Goal: Task Accomplishment & Management: Use online tool/utility

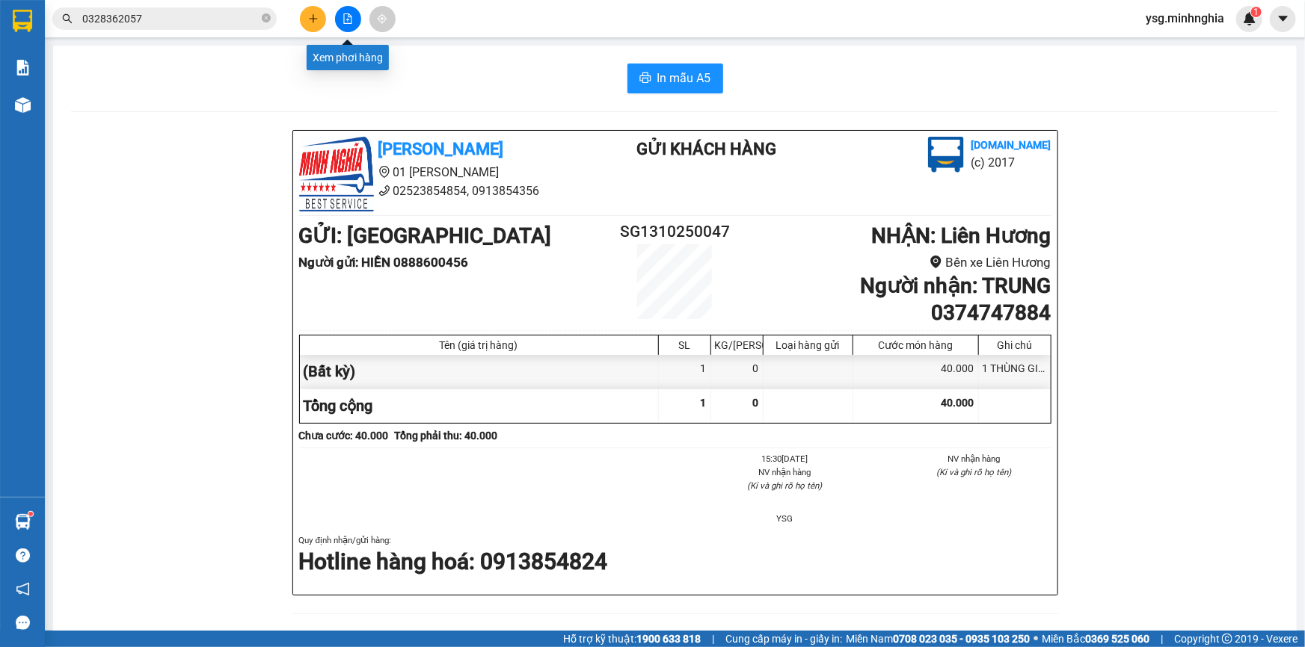
click at [338, 27] on button at bounding box center [348, 19] width 26 height 26
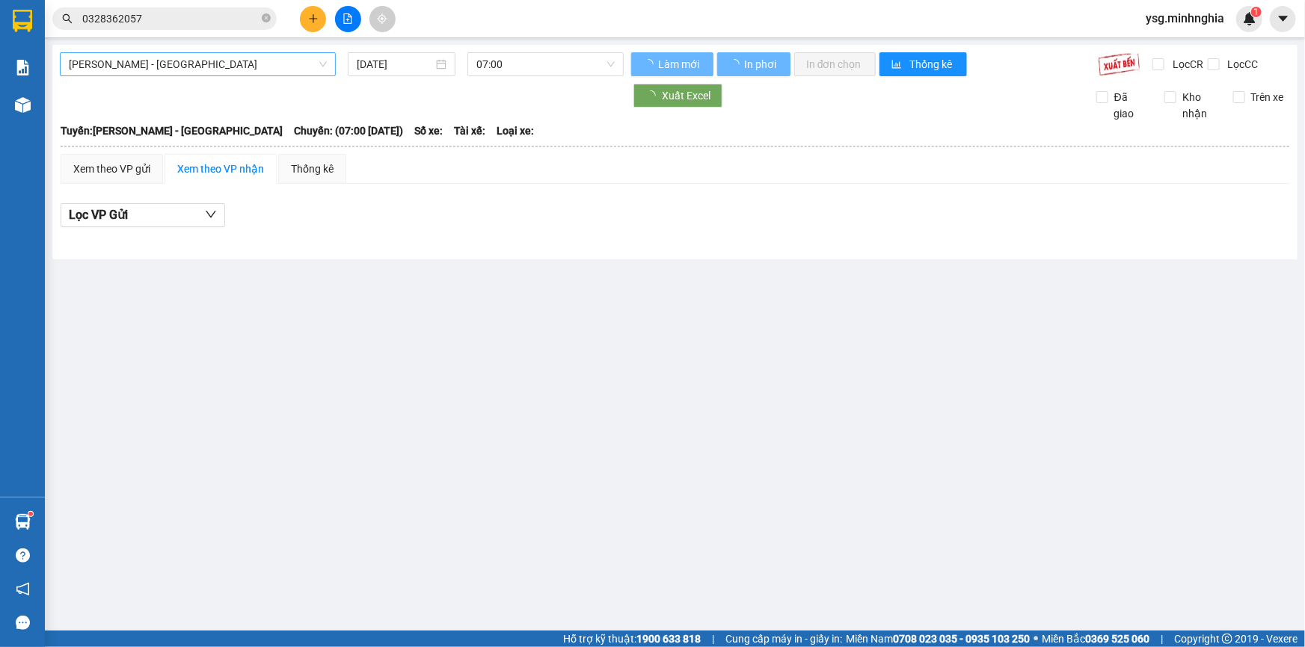
click at [217, 64] on span "[PERSON_NAME] - [GEOGRAPHIC_DATA]" at bounding box center [198, 64] width 258 height 22
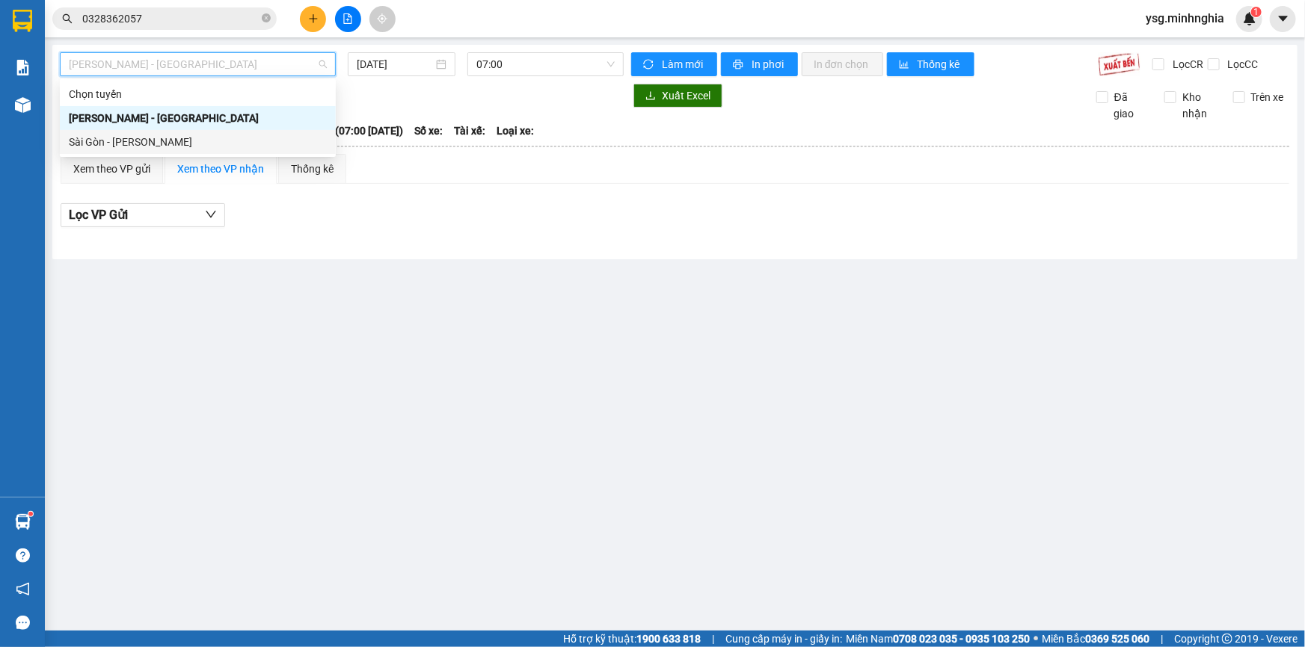
click at [155, 147] on div "Sài Gòn - [PERSON_NAME]" at bounding box center [198, 142] width 258 height 16
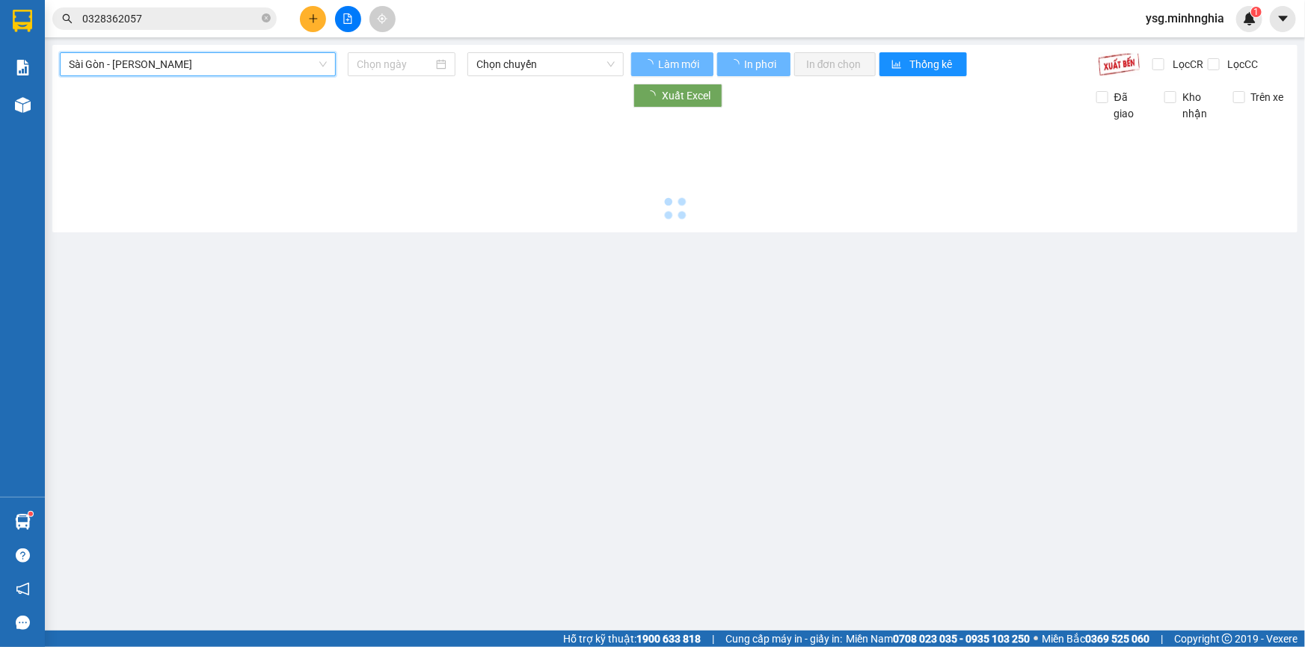
type input "[DATE]"
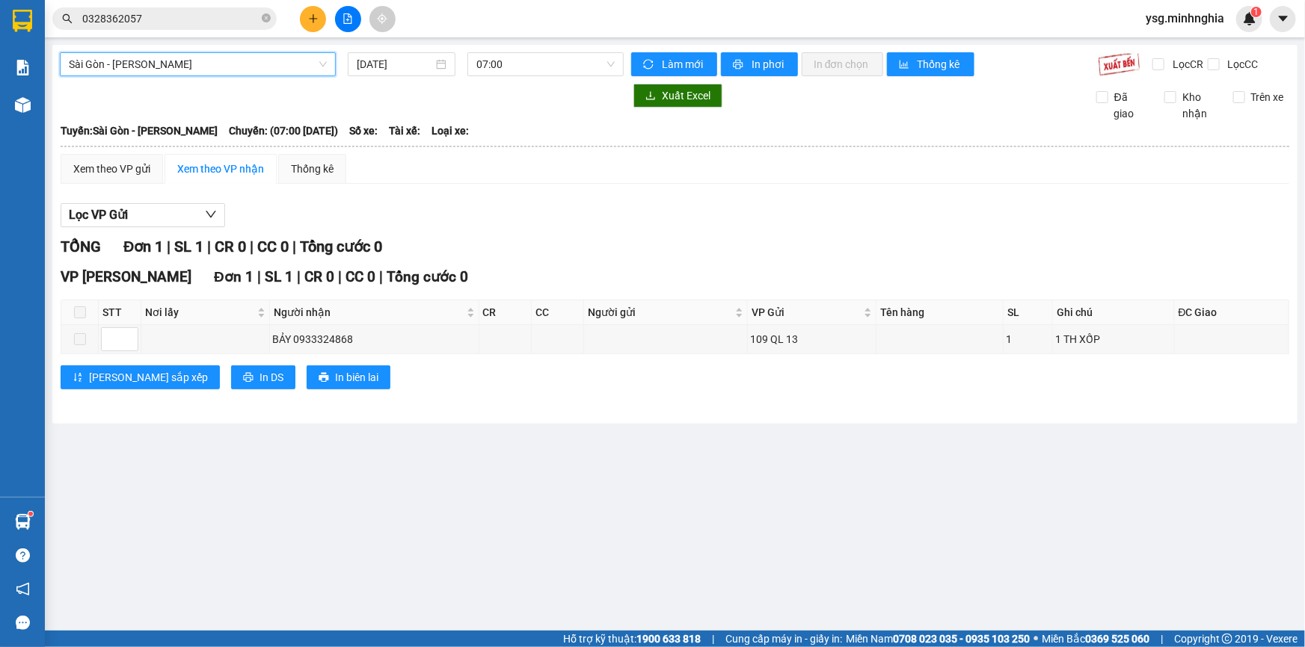
click at [520, 47] on div "[GEOGRAPHIC_DATA] - Phan Rí [GEOGRAPHIC_DATA] - [GEOGRAPHIC_DATA] [DATE] 07:00 …" at bounding box center [674, 234] width 1245 height 379
click at [518, 61] on span "07:00" at bounding box center [545, 64] width 138 height 22
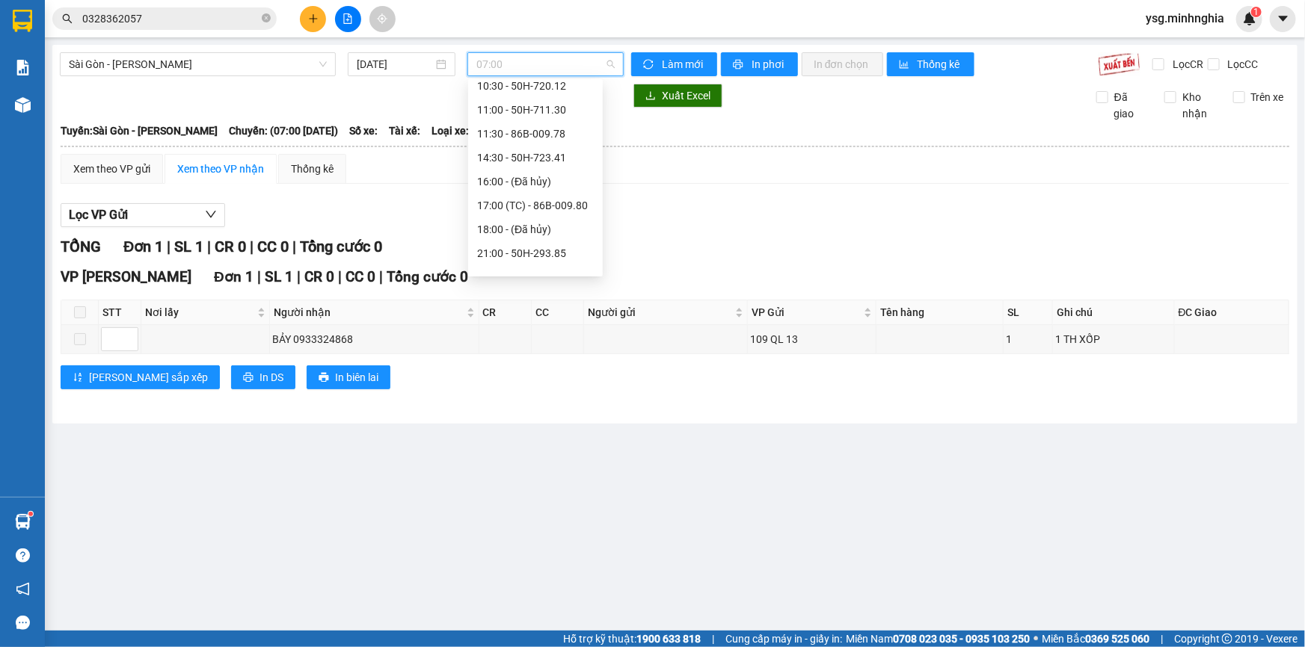
scroll to position [106, 0]
drag, startPoint x: 496, startPoint y: 251, endPoint x: 517, endPoint y: 170, distance: 83.6
click at [517, 170] on div "Chọn chuyến 07:00 07:30 - 51H-084.41 09:30 - 50H-368.19 10:30 - 50H-720.12 11:0…" at bounding box center [535, 143] width 135 height 335
drag, startPoint x: 517, startPoint y: 170, endPoint x: 521, endPoint y: 145, distance: 25.7
click at [521, 145] on div "Chọn chuyến 07:00 07:30 - 51H-084.41 09:30 - 50H-368.19 10:30 - 50H-720.12 11:0…" at bounding box center [535, 143] width 135 height 335
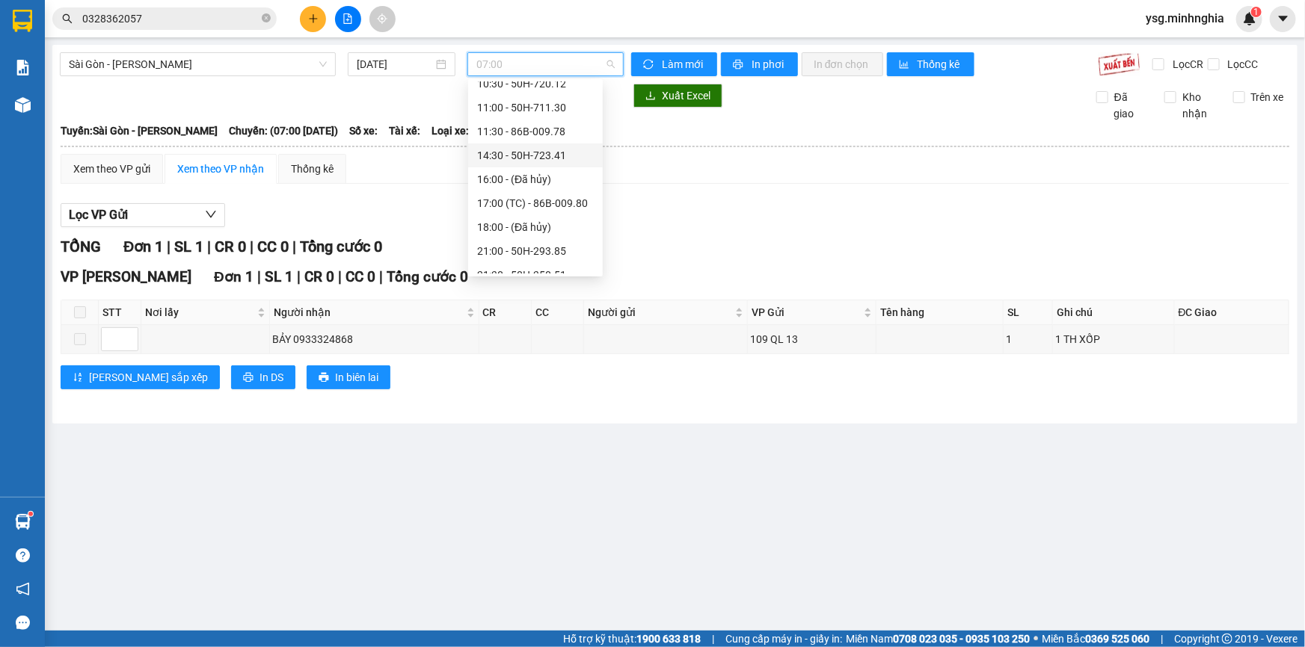
click at [520, 145] on div "14:30 - 50H-723.41" at bounding box center [535, 156] width 135 height 24
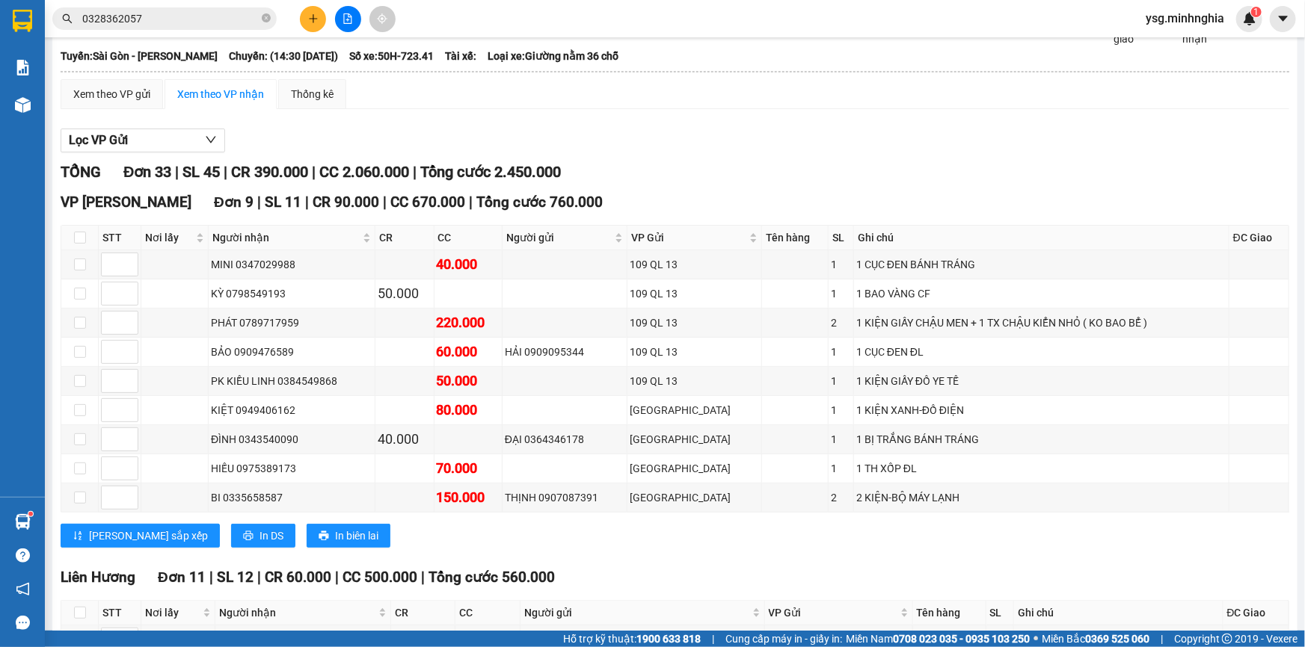
scroll to position [86, 0]
